Goal: Transaction & Acquisition: Purchase product/service

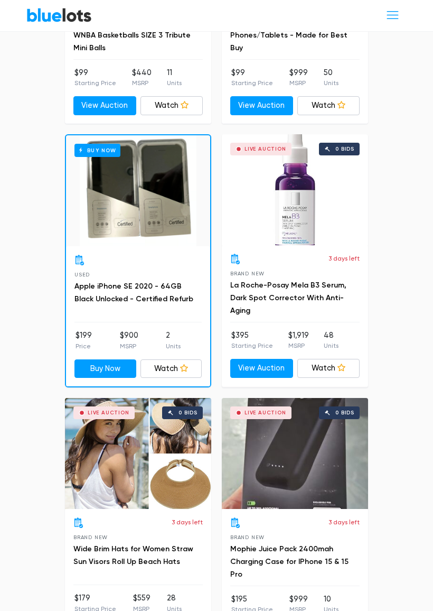
scroll to position [1420, 0]
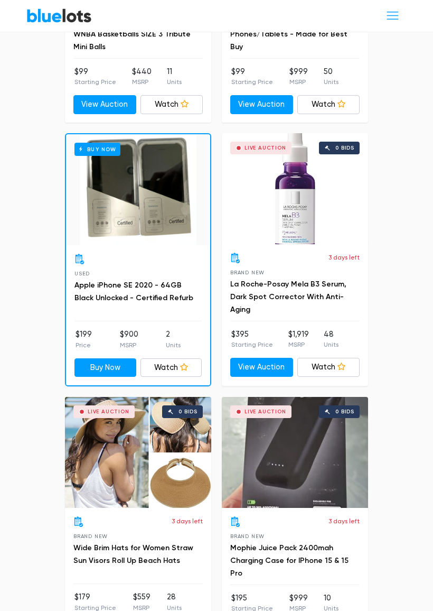
click at [120, 254] on div "Used Apple iPhone SE 2020 - 64GB Black Unlocked - Certified Refurb" at bounding box center [138, 288] width 127 height 68
click at [127, 217] on div "Buy Now" at bounding box center [138, 189] width 144 height 111
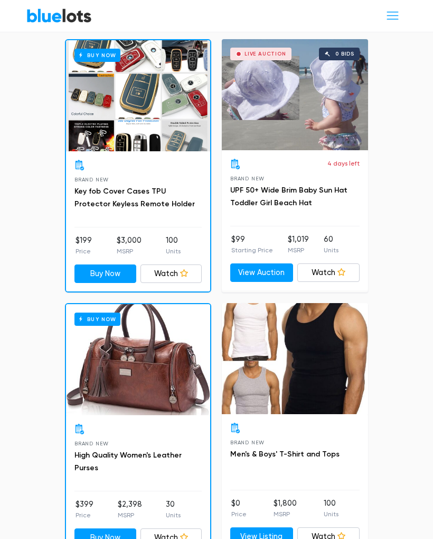
scroll to position [4921, 0]
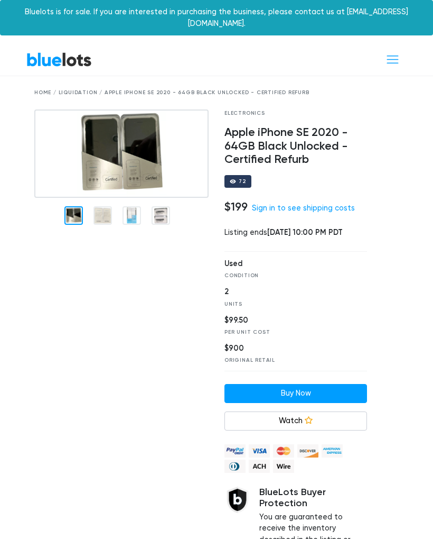
click at [107, 206] on div at bounding box center [103, 215] width 18 height 18
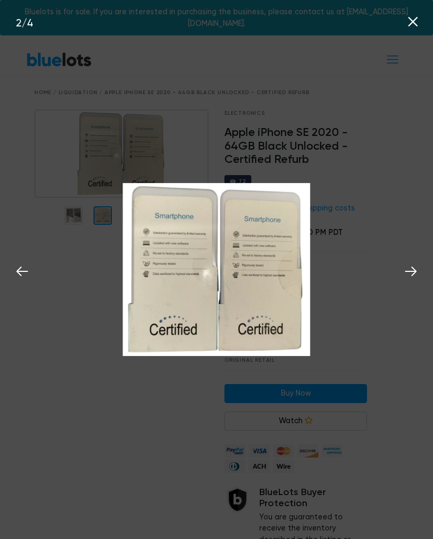
click at [401, 275] on button at bounding box center [411, 269] width 23 height 23
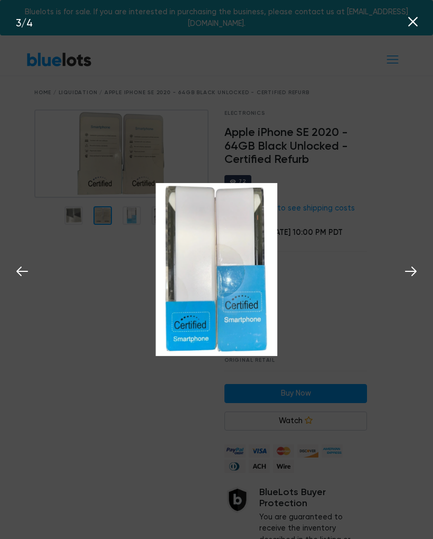
click at [400, 275] on button at bounding box center [411, 269] width 23 height 23
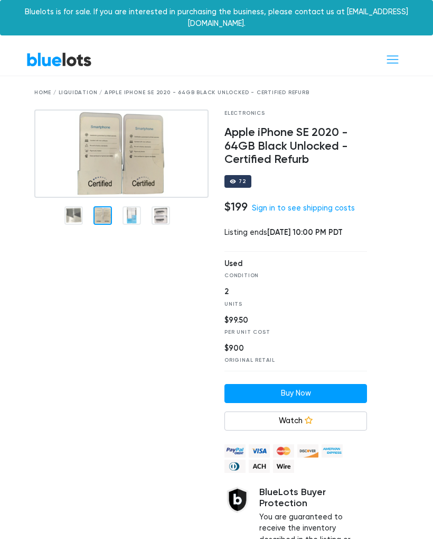
click at [413, 18] on div "Bluelots is for sale. If you are interested in purchasing the business, please …" at bounding box center [216, 17] width 433 height 35
